Goal: Transaction & Acquisition: Purchase product/service

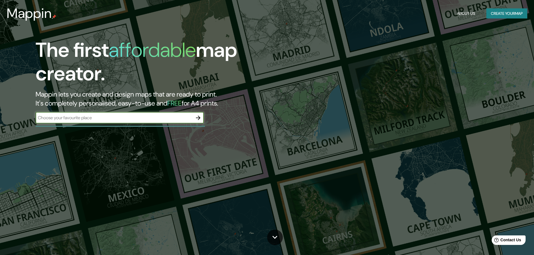
click at [74, 117] on input "text" at bounding box center [114, 118] width 157 height 6
type input "[GEOGRAPHIC_DATA]"
click at [197, 117] on icon "button" at bounding box center [198, 118] width 7 height 7
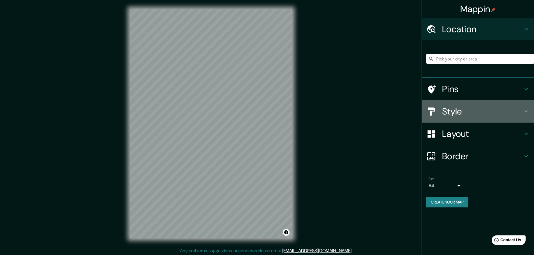
click at [439, 114] on div at bounding box center [434, 112] width 16 height 10
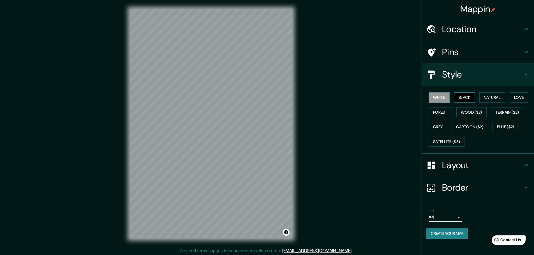
click at [469, 93] on button "Black" at bounding box center [464, 97] width 21 height 10
click at [444, 99] on button "White" at bounding box center [438, 97] width 21 height 10
click at [464, 95] on button "Black" at bounding box center [464, 97] width 21 height 10
click at [493, 95] on button "Natural" at bounding box center [492, 97] width 26 height 10
click at [518, 95] on button "Love" at bounding box center [518, 97] width 18 height 10
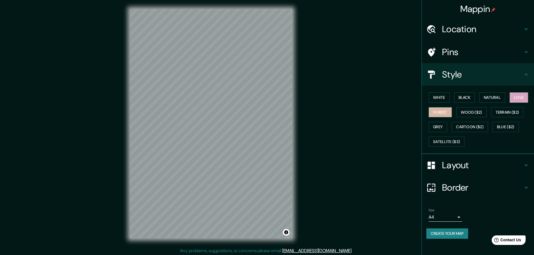
click at [441, 114] on button "Forest" at bounding box center [439, 112] width 23 height 10
click at [474, 114] on button "Wood ($2)" at bounding box center [471, 112] width 30 height 10
click at [440, 101] on button "White" at bounding box center [438, 97] width 21 height 10
click at [466, 98] on button "Black" at bounding box center [464, 97] width 21 height 10
click at [443, 168] on h4 "Layout" at bounding box center [482, 165] width 81 height 11
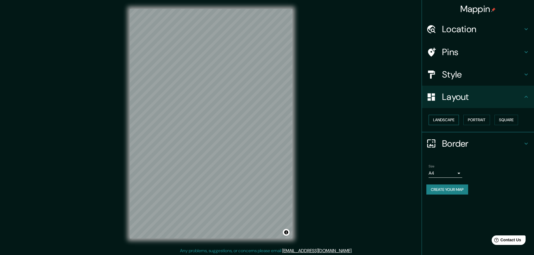
click at [451, 118] on button "Landscape" at bounding box center [443, 120] width 30 height 10
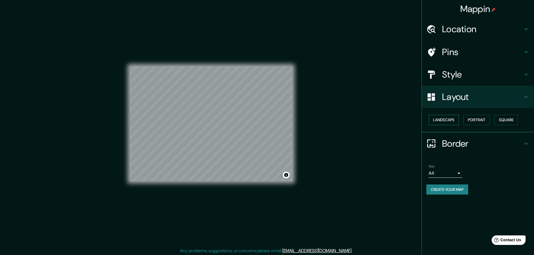
click at [451, 118] on button "Landscape" at bounding box center [443, 120] width 30 height 10
click at [474, 120] on button "Portrait" at bounding box center [476, 120] width 27 height 10
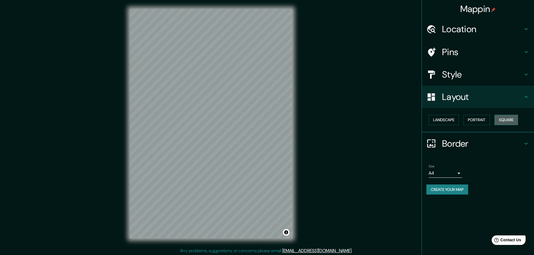
click at [510, 120] on button "Square" at bounding box center [506, 120] width 24 height 10
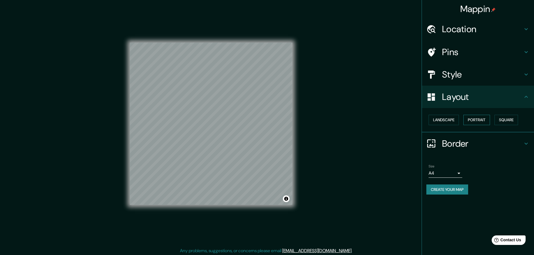
click at [488, 120] on button "Portrait" at bounding box center [476, 120] width 27 height 10
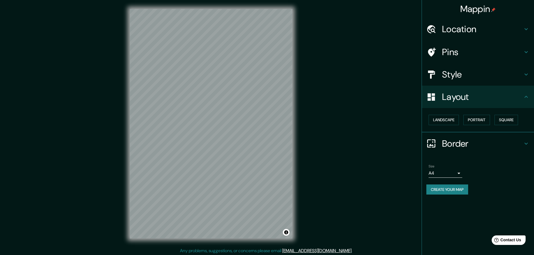
click at [467, 147] on h4 "Border" at bounding box center [482, 143] width 81 height 11
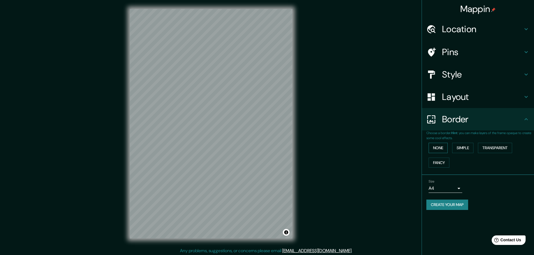
click at [437, 146] on button "None" at bounding box center [437, 148] width 19 height 10
click at [463, 147] on button "Simple" at bounding box center [462, 148] width 21 height 10
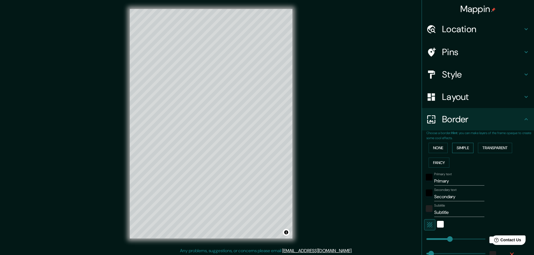
click at [457, 149] on button "Simple" at bounding box center [462, 148] width 21 height 10
type input "46"
click at [491, 149] on button "Transparent" at bounding box center [495, 148] width 34 height 10
click at [433, 164] on button "Fancy" at bounding box center [438, 163] width 21 height 10
click at [429, 150] on button "None" at bounding box center [437, 148] width 19 height 10
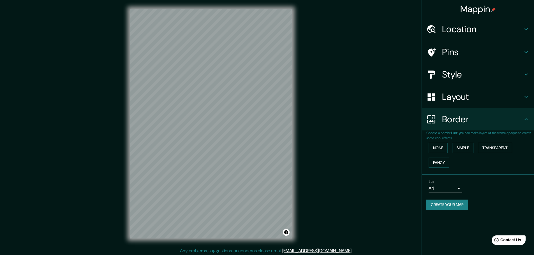
click at [455, 52] on h4 "Pins" at bounding box center [482, 51] width 81 height 11
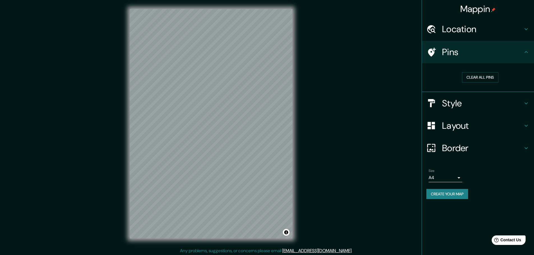
click at [454, 27] on h4 "Location" at bounding box center [482, 29] width 81 height 11
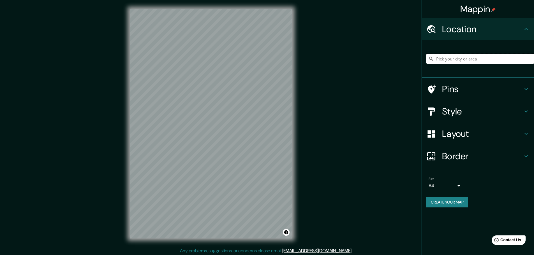
click at [450, 61] on input "Pick your city or area" at bounding box center [480, 59] width 108 height 10
click at [472, 61] on input "Pick your city or area" at bounding box center [480, 59] width 108 height 10
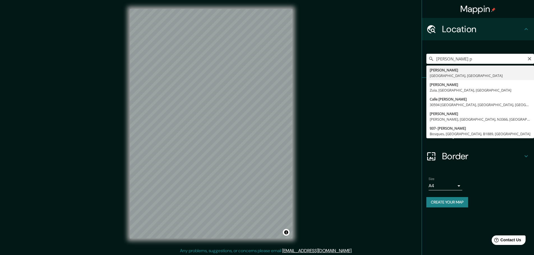
type input "[PERSON_NAME], [GEOGRAPHIC_DATA], [GEOGRAPHIC_DATA]"
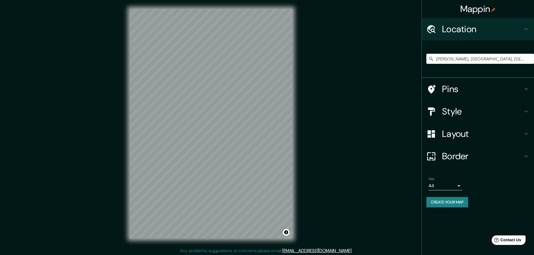
click at [460, 182] on body "Mappin Location [GEOGRAPHIC_DATA], [GEOGRAPHIC_DATA], [GEOGRAPHIC_DATA] Pins St…" at bounding box center [267, 127] width 534 height 255
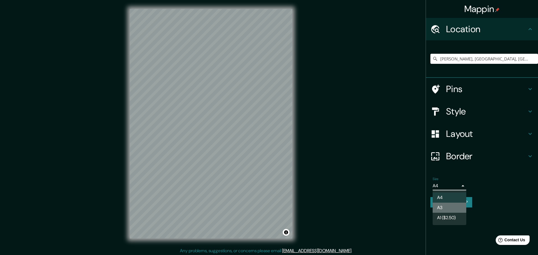
click at [445, 206] on li "A3" at bounding box center [449, 208] width 34 height 10
type input "a4"
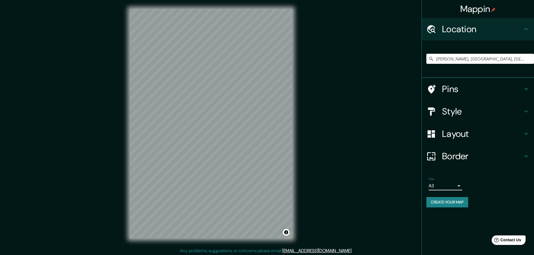
click at [480, 156] on h4 "Border" at bounding box center [482, 156] width 81 height 11
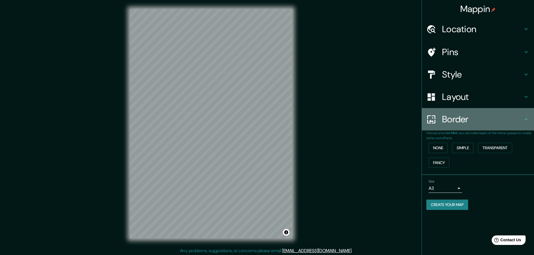
click at [474, 116] on h4 "Border" at bounding box center [482, 119] width 81 height 11
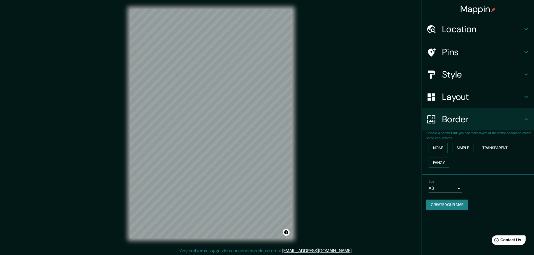
click at [474, 102] on h4 "Layout" at bounding box center [482, 96] width 81 height 11
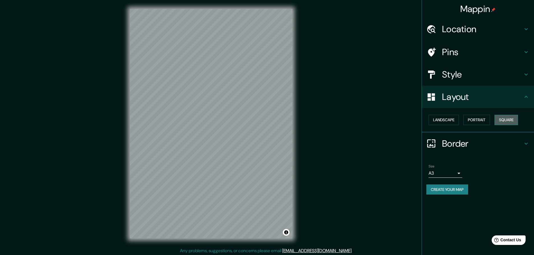
click at [513, 117] on button "Square" at bounding box center [506, 120] width 24 height 10
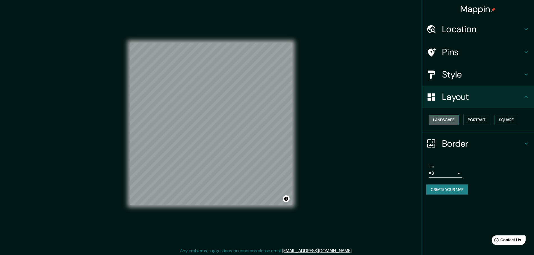
click at [449, 120] on button "Landscape" at bounding box center [443, 120] width 30 height 10
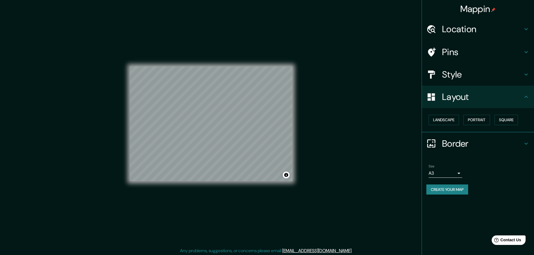
click at [452, 111] on div "Landscape [GEOGRAPHIC_DATA]" at bounding box center [478, 120] width 112 height 24
click at [443, 119] on button "Landscape" at bounding box center [443, 120] width 30 height 10
click at [479, 117] on button "Portrait" at bounding box center [476, 120] width 27 height 10
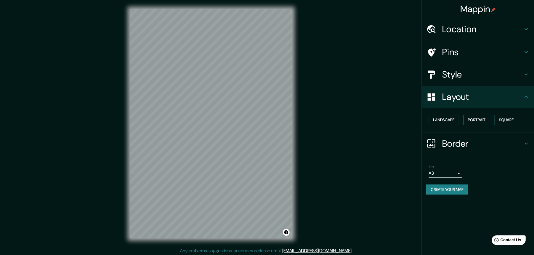
click at [447, 77] on h4 "Style" at bounding box center [482, 74] width 81 height 11
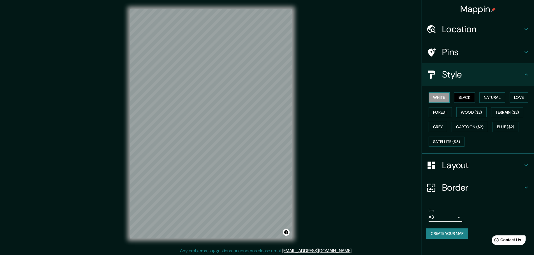
click at [443, 96] on button "White" at bounding box center [438, 97] width 21 height 10
click at [465, 94] on button "Black" at bounding box center [464, 97] width 21 height 10
click at [449, 232] on button "Create your map" at bounding box center [447, 234] width 42 height 10
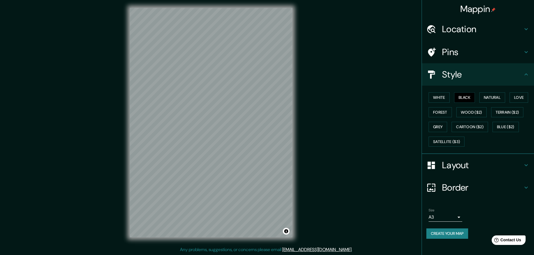
scroll to position [1, 0]
drag, startPoint x: 220, startPoint y: 111, endPoint x: 223, endPoint y: 106, distance: 5.8
click at [223, 106] on div at bounding box center [224, 104] width 4 height 4
drag, startPoint x: 222, startPoint y: 108, endPoint x: 234, endPoint y: 102, distance: 12.7
click at [234, 102] on div at bounding box center [234, 101] width 4 height 4
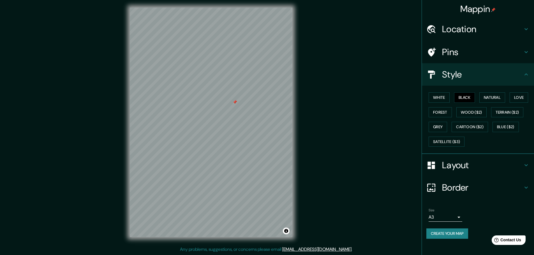
click at [234, 102] on div at bounding box center [234, 102] width 4 height 4
click at [449, 235] on button "Create your map" at bounding box center [447, 234] width 42 height 10
click at [205, 149] on div at bounding box center [206, 147] width 4 height 4
click at [227, 138] on div at bounding box center [226, 138] width 4 height 4
click at [92, 206] on div "Mappin Location [GEOGRAPHIC_DATA], [GEOGRAPHIC_DATA], [GEOGRAPHIC_DATA] Pins St…" at bounding box center [267, 127] width 534 height 257
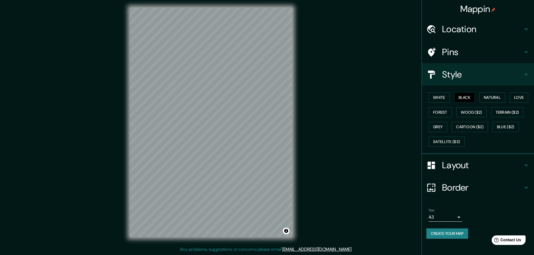
click at [318, 132] on div "Mappin Location [GEOGRAPHIC_DATA], [GEOGRAPHIC_DATA], [GEOGRAPHIC_DATA] Pins St…" at bounding box center [267, 127] width 534 height 257
click at [300, 180] on div "© Mapbox © OpenStreetMap Improve this map" at bounding box center [211, 123] width 180 height 248
click at [123, 11] on div "© Mapbox © OpenStreetMap Improve this map" at bounding box center [211, 123] width 180 height 248
click at [445, 97] on button "White" at bounding box center [438, 97] width 21 height 10
click at [465, 94] on button "Black" at bounding box center [464, 97] width 21 height 10
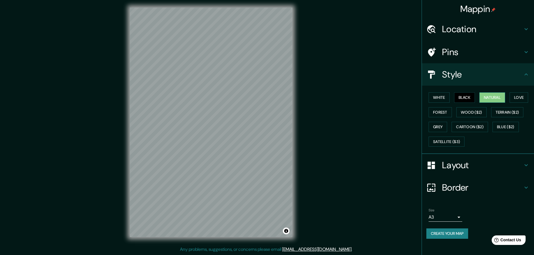
click at [488, 97] on button "Natural" at bounding box center [492, 97] width 26 height 10
click at [520, 97] on button "Love" at bounding box center [518, 97] width 18 height 10
click at [474, 101] on button "Black" at bounding box center [464, 97] width 21 height 10
click at [436, 101] on button "White" at bounding box center [438, 97] width 21 height 10
click at [432, 114] on button "Forest" at bounding box center [439, 112] width 23 height 10
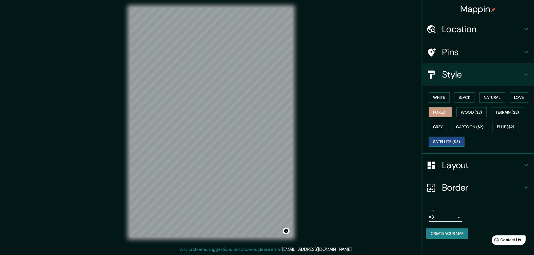
click at [442, 143] on button "Satellite ($3)" at bounding box center [446, 142] width 36 height 10
click at [439, 126] on button "Grey" at bounding box center [437, 127] width 18 height 10
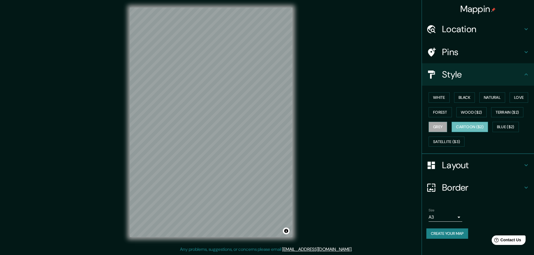
click at [465, 125] on button "Cartoon ($2)" at bounding box center [469, 127] width 36 height 10
click at [441, 110] on button "Forest" at bounding box center [439, 112] width 23 height 10
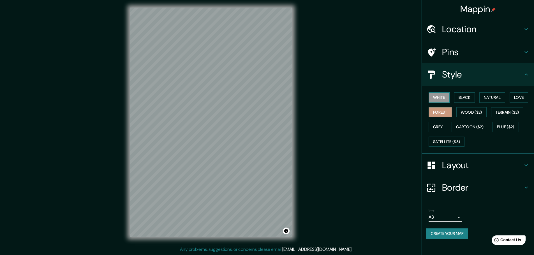
click at [446, 96] on button "White" at bounding box center [438, 97] width 21 height 10
click at [469, 98] on button "Black" at bounding box center [464, 97] width 21 height 10
click at [447, 95] on button "White" at bounding box center [438, 97] width 21 height 10
click at [463, 95] on button "Black" at bounding box center [464, 97] width 21 height 10
click at [413, 224] on div "Mappin Location [GEOGRAPHIC_DATA], [GEOGRAPHIC_DATA], [GEOGRAPHIC_DATA] Pins St…" at bounding box center [267, 127] width 534 height 257
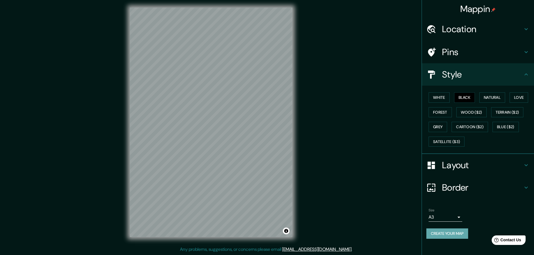
click at [457, 235] on button "Create your map" at bounding box center [447, 234] width 42 height 10
drag, startPoint x: 457, startPoint y: 235, endPoint x: 453, endPoint y: 246, distance: 11.8
click at [453, 246] on div "Mappin Location [GEOGRAPHIC_DATA], [GEOGRAPHIC_DATA], [GEOGRAPHIC_DATA] Pins St…" at bounding box center [477, 127] width 112 height 255
click at [323, 192] on div "Mappin Location [GEOGRAPHIC_DATA], [GEOGRAPHIC_DATA], [GEOGRAPHIC_DATA] Pins St…" at bounding box center [267, 127] width 534 height 257
click at [296, 150] on div "© Mapbox © OpenStreetMap Improve this map" at bounding box center [211, 123] width 180 height 248
